Goal: Task Accomplishment & Management: Manage account settings

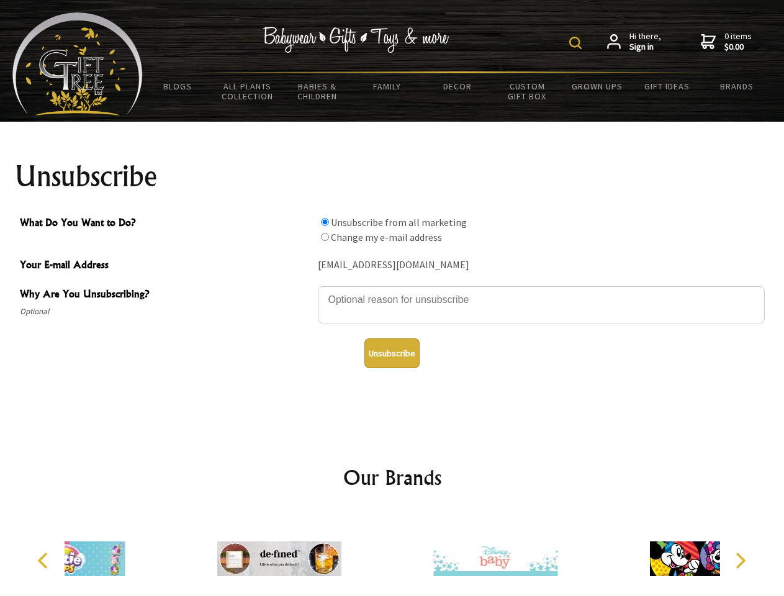
click at [577, 43] on img at bounding box center [575, 43] width 12 height 12
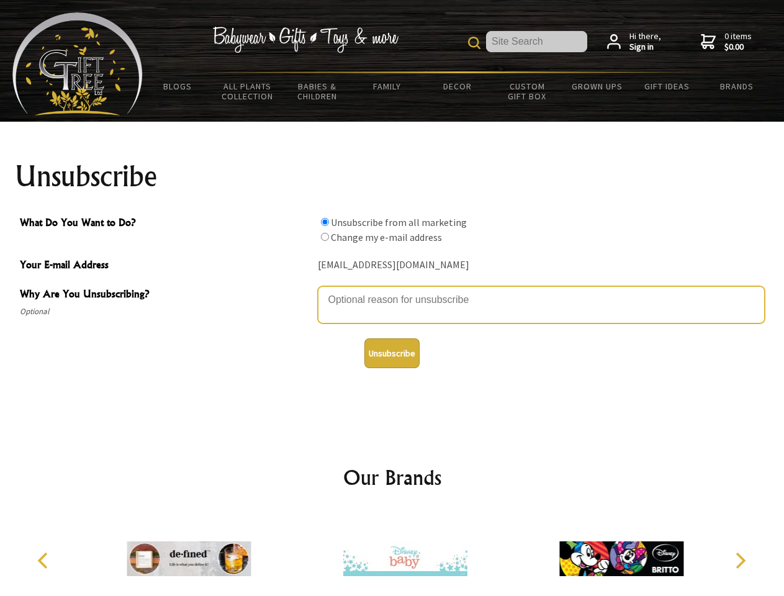
click at [392, 291] on textarea "Why Are You Unsubscribing?" at bounding box center [541, 304] width 447 height 37
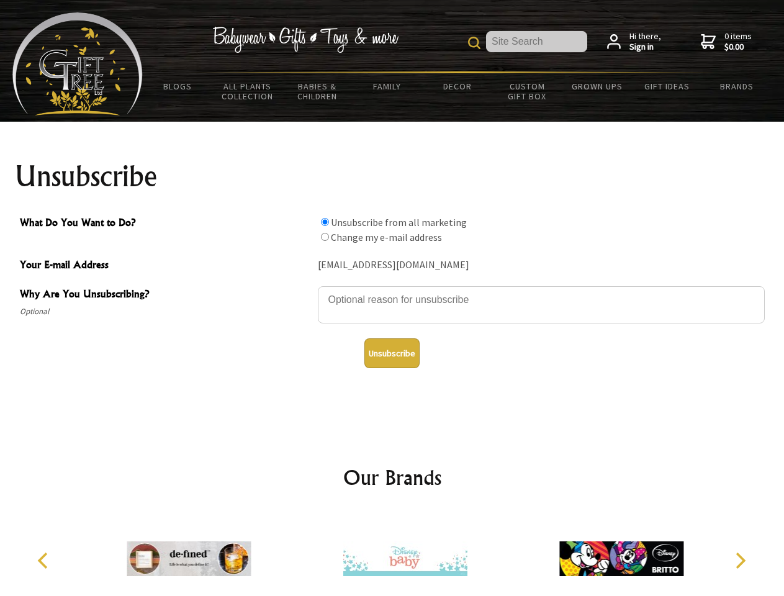
click at [325, 222] on input "What Do You Want to Do?" at bounding box center [325, 222] width 8 height 8
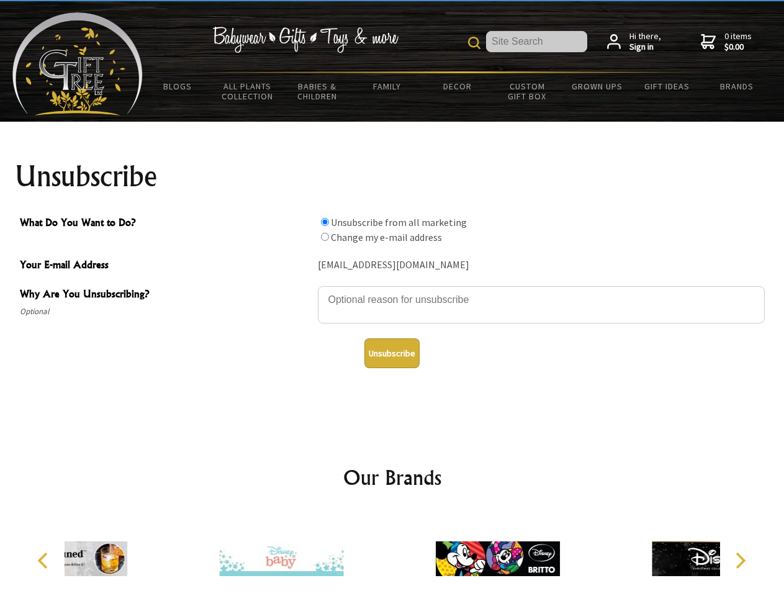
click at [325, 237] on input "What Do You Want to Do?" at bounding box center [325, 237] width 8 height 8
radio input "true"
click at [392, 353] on button "Unsubscribe" at bounding box center [391, 353] width 55 height 30
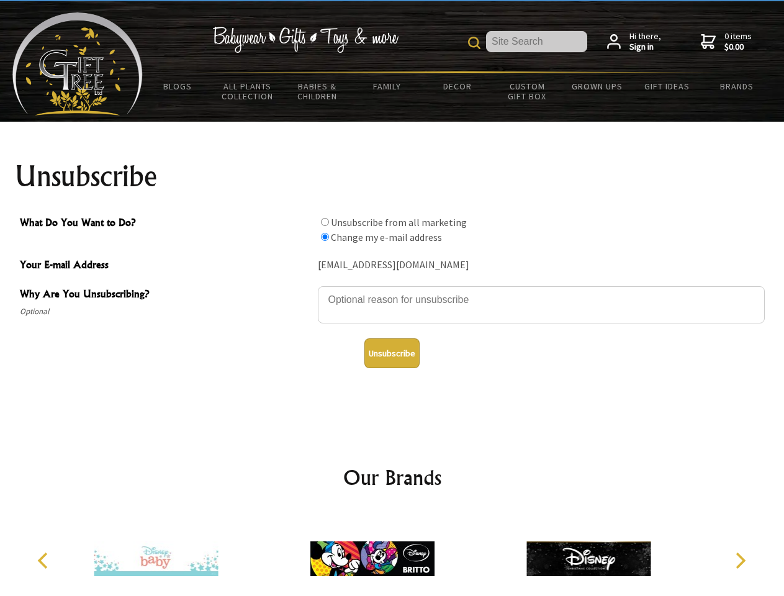
click at [392, 554] on img at bounding box center [372, 558] width 124 height 93
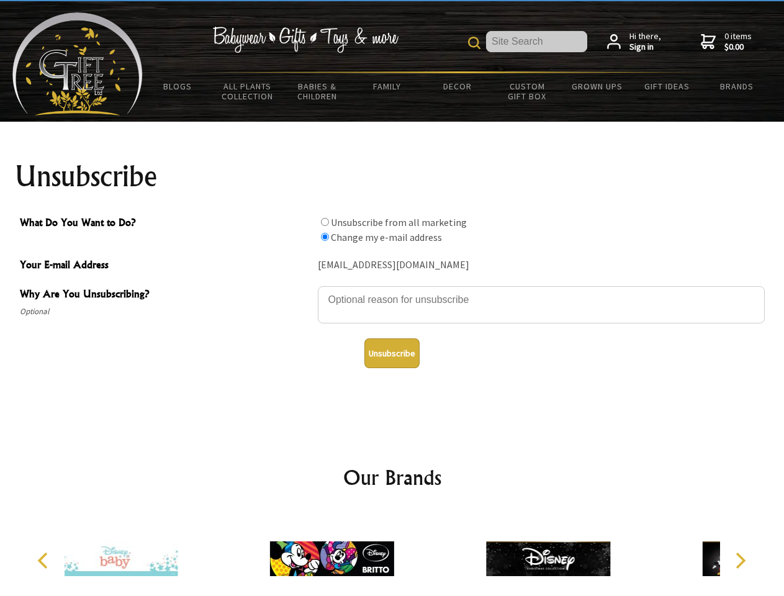
click at [45, 561] on icon "Previous" at bounding box center [44, 561] width 16 height 16
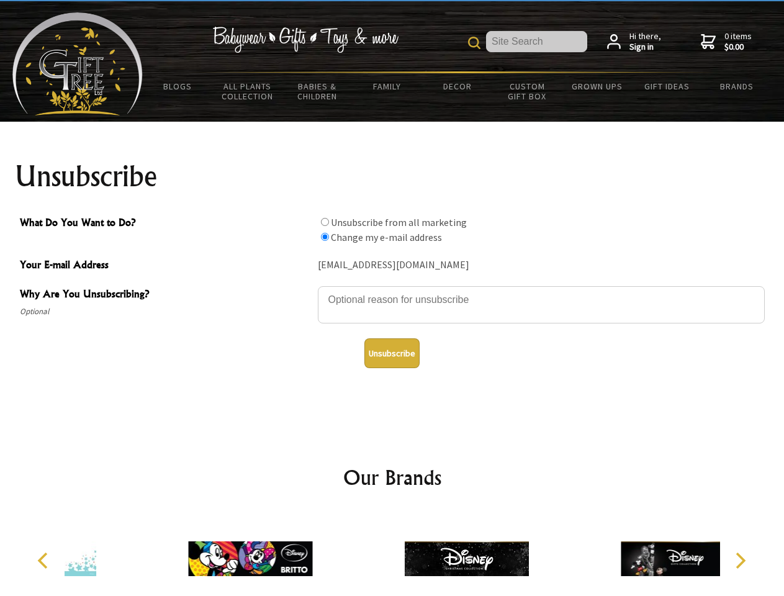
click at [740, 561] on icon "Next" at bounding box center [739, 561] width 16 height 16
